Goal: Information Seeking & Learning: Learn about a topic

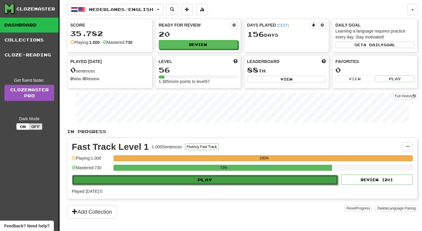
click at [183, 182] on button "Play" at bounding box center [205, 180] width 266 height 10
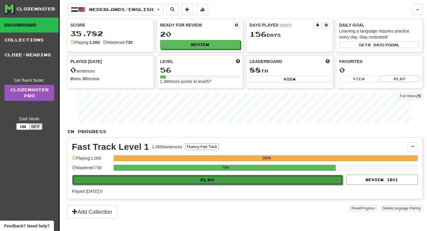
select select "**"
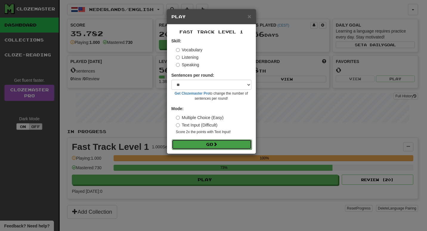
click at [206, 144] on button "Go" at bounding box center [212, 144] width 80 height 10
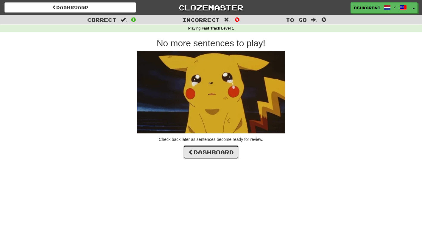
click at [212, 146] on link "Dashboard" at bounding box center [211, 152] width 56 height 14
